Goal: Task Accomplishment & Management: Use online tool/utility

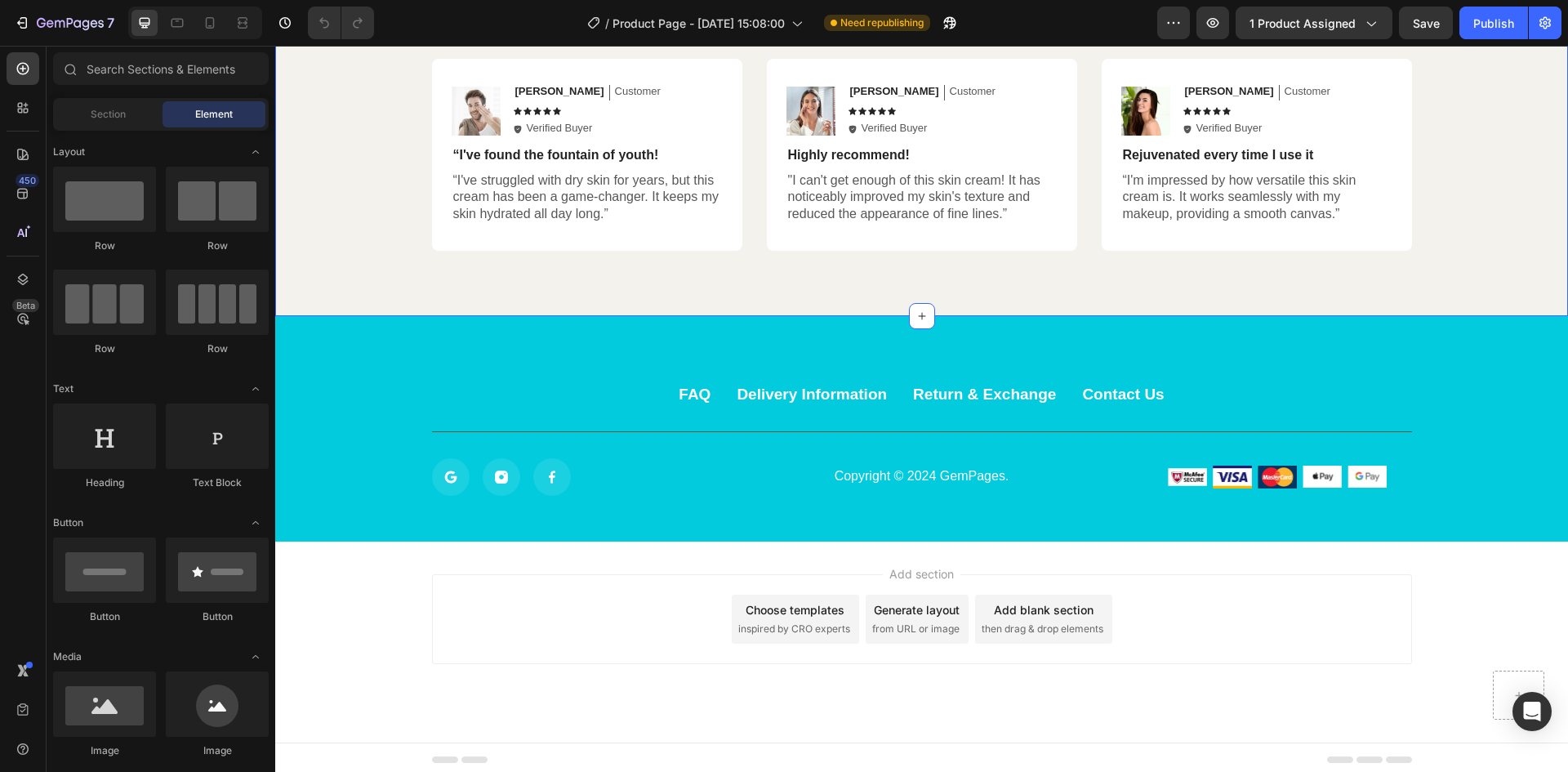
scroll to position [5761, 0]
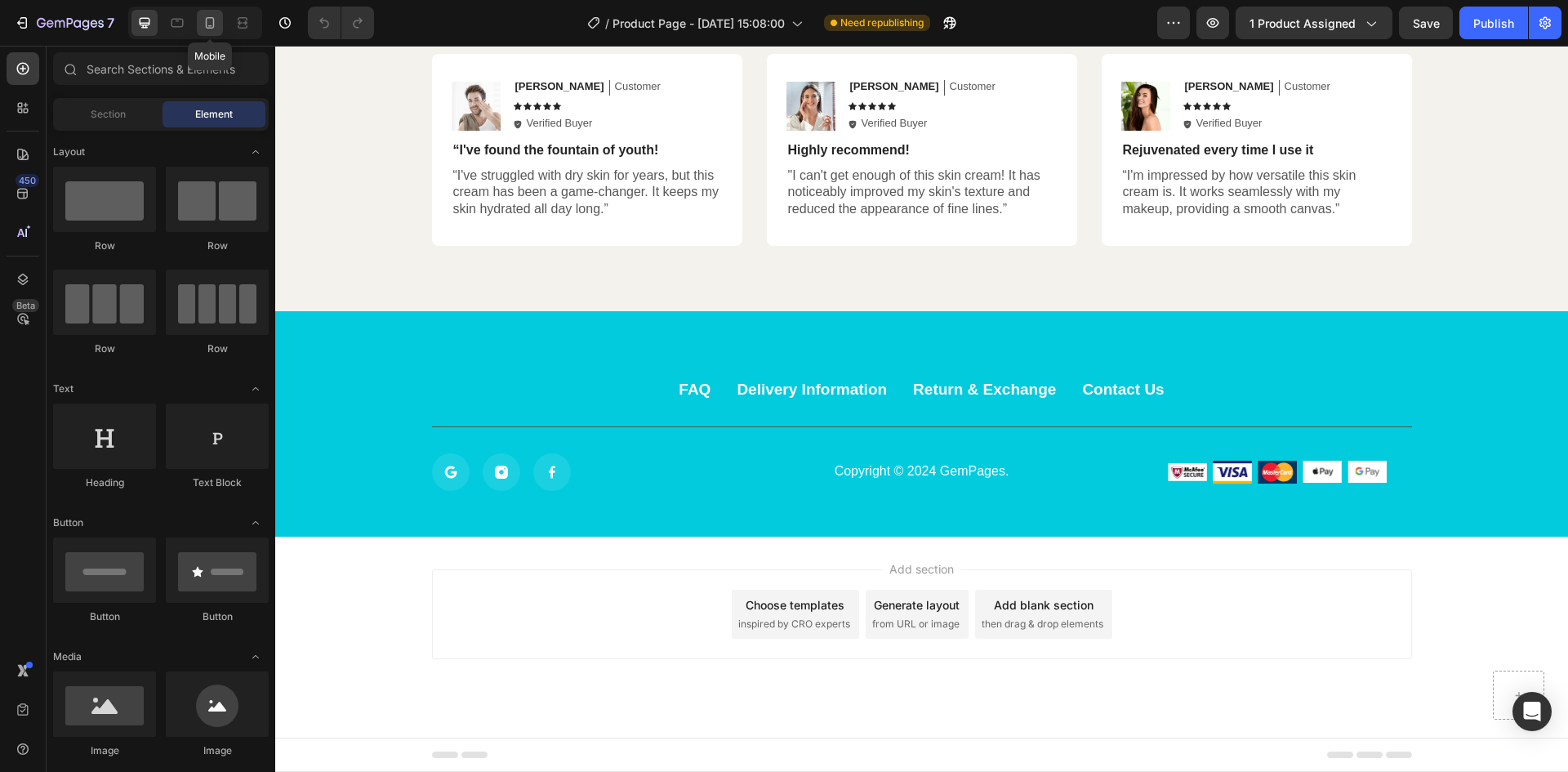
click at [210, 26] on icon at bounding box center [210, 23] width 9 height 11
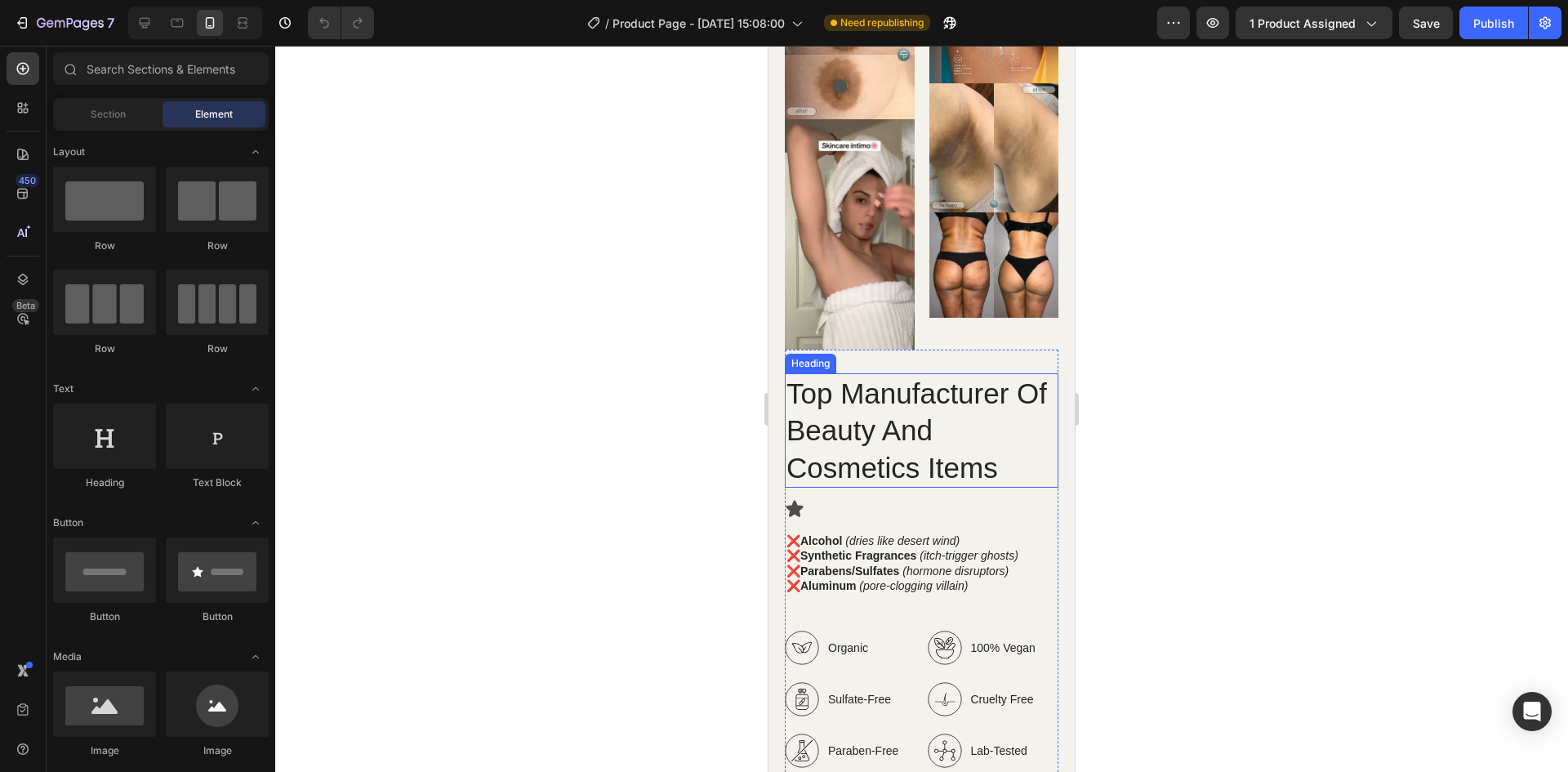
scroll to position [3850, 0]
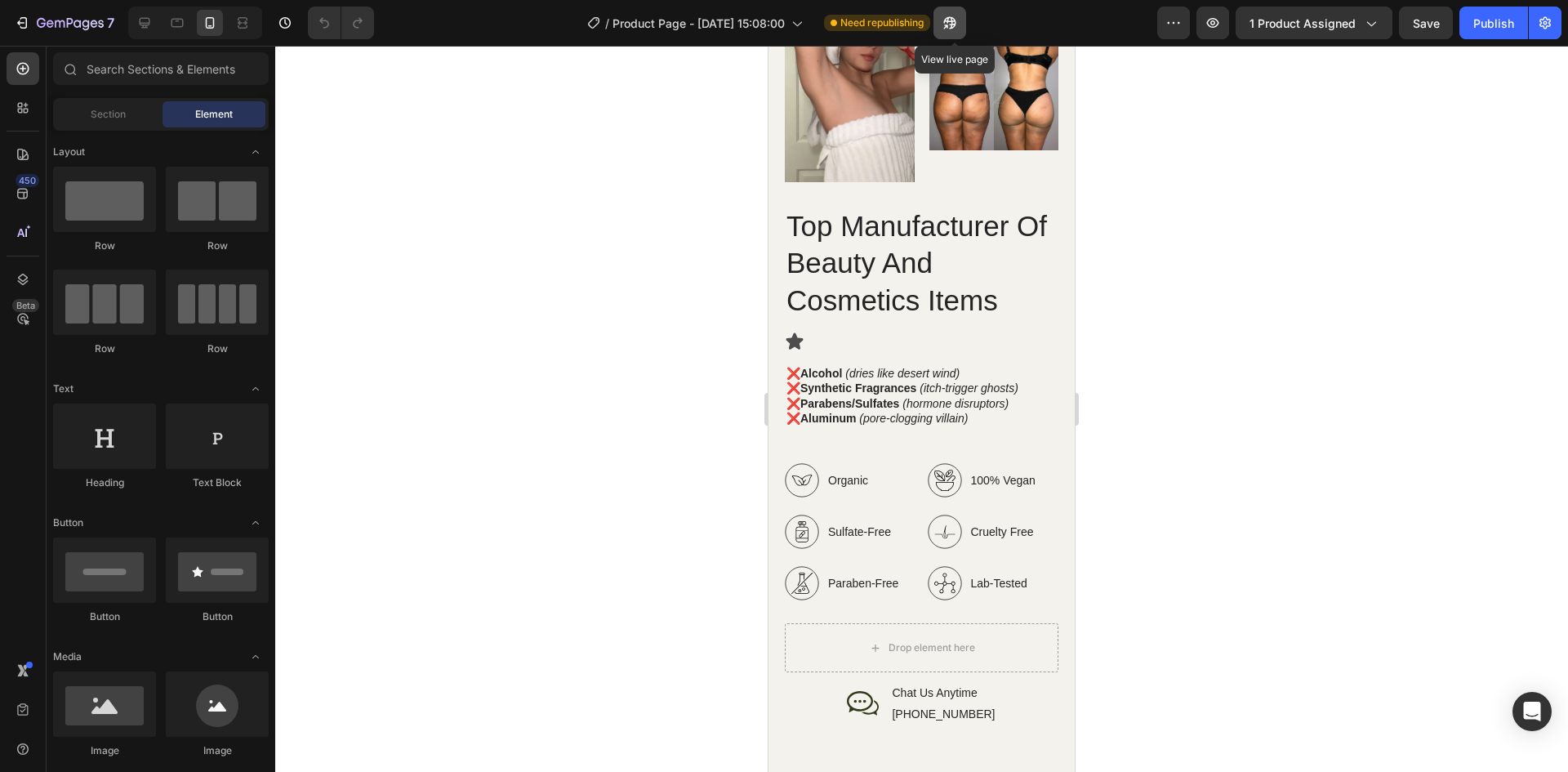
click at [957, 24] on icon "button" at bounding box center [949, 22] width 16 height 16
click at [148, 19] on icon at bounding box center [145, 23] width 10 height 10
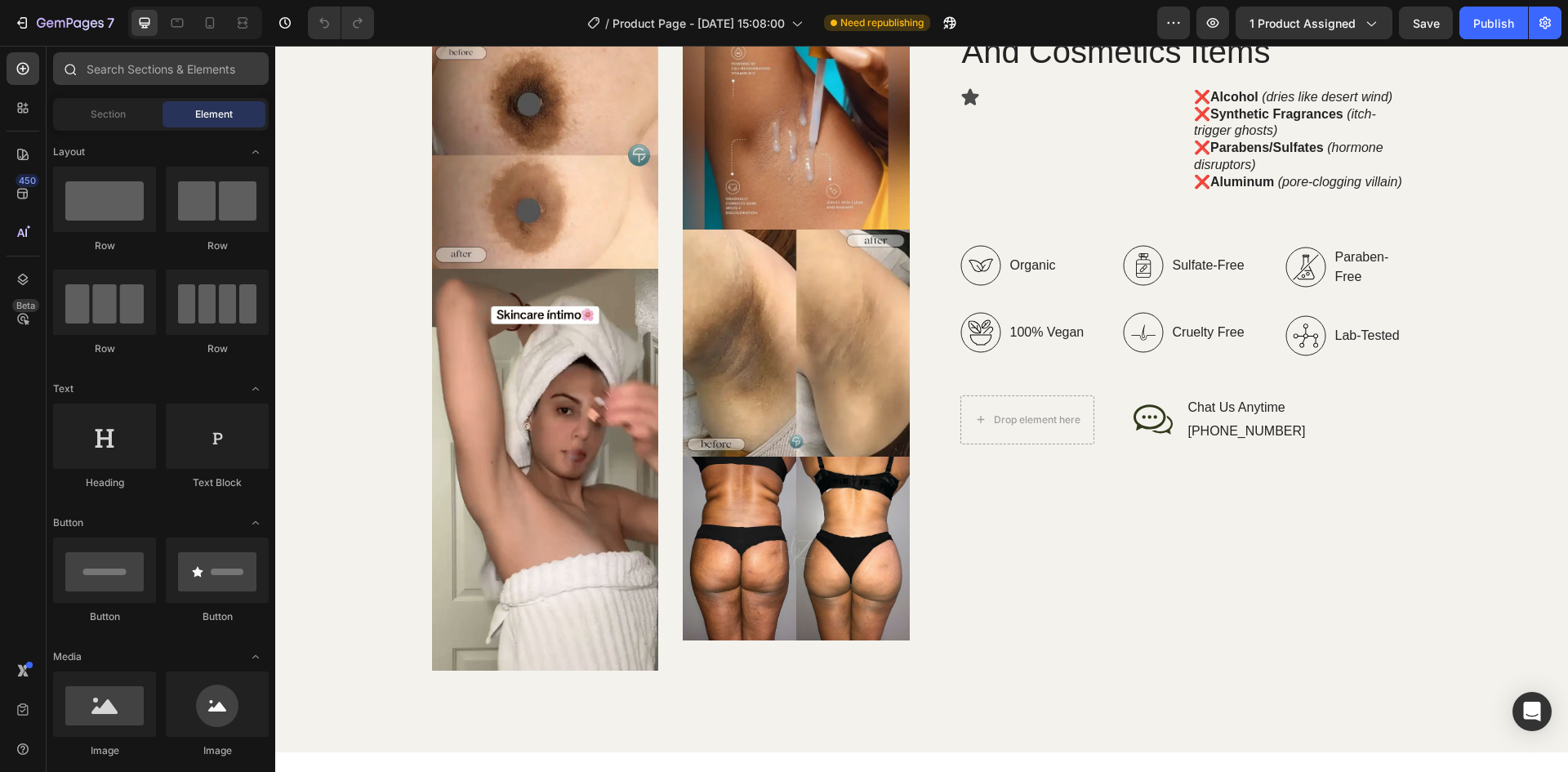
scroll to position [3793, 0]
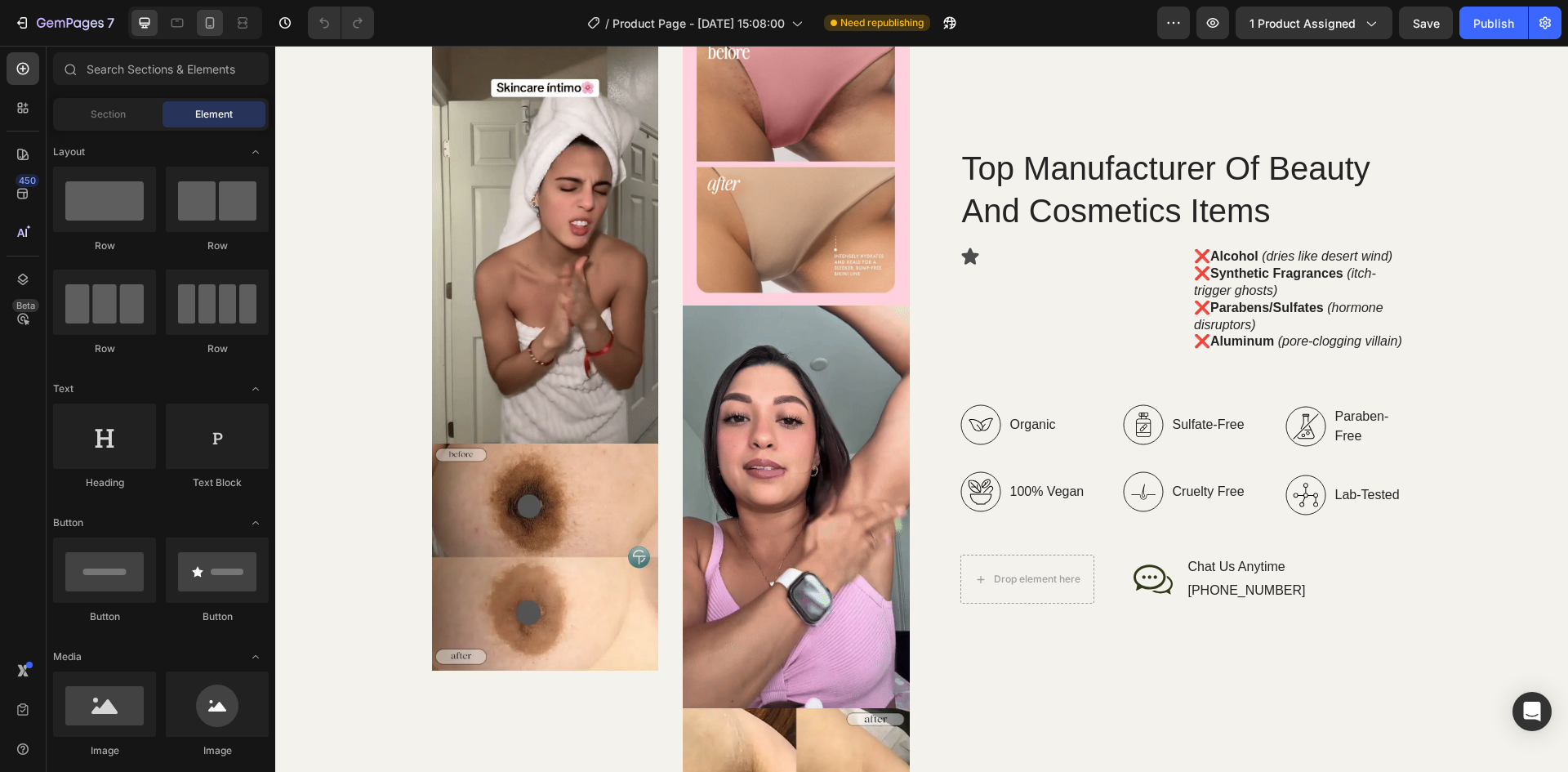
click at [211, 23] on icon at bounding box center [210, 22] width 16 height 16
